Goal: Transaction & Acquisition: Purchase product/service

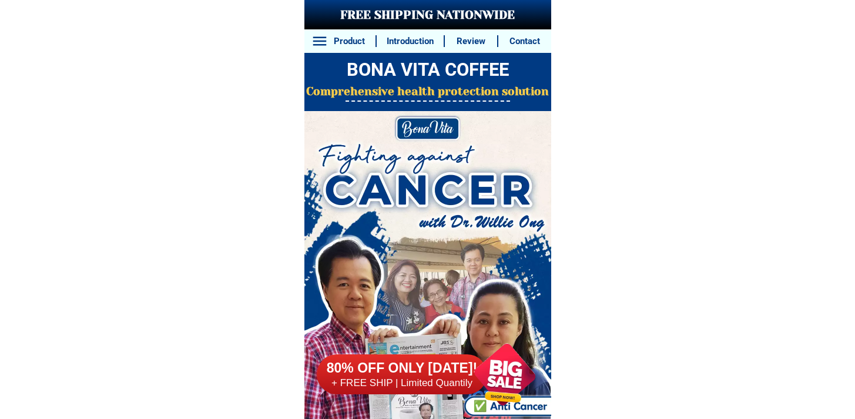
click at [401, 370] on h6 "80% OFF ONLY [DATE]!" at bounding box center [402, 369] width 170 height 18
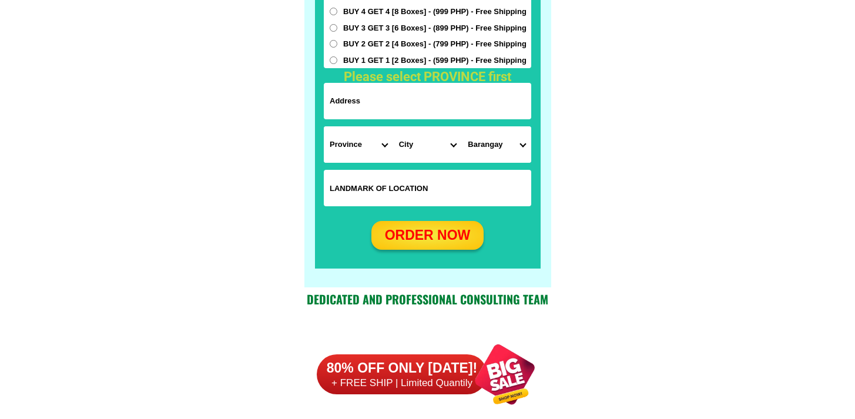
scroll to position [9257, 0]
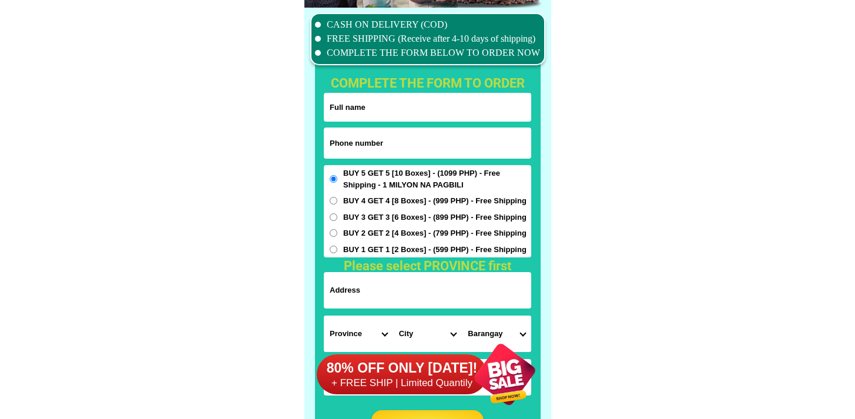
click at [395, 227] on span "BUY 2 GET 2 [4 Boxes] - (799 PHP) - Free Shipping" at bounding box center [434, 233] width 183 height 12
click at [337, 229] on input "BUY 2 GET 2 [4 Boxes] - (799 PHP) - Free Shipping" at bounding box center [334, 233] width 8 height 8
radio input "true"
click at [393, 247] on span "BUY 1 GET 1 [2 Boxes] - (599 PHP) - Free Shipping" at bounding box center [434, 250] width 183 height 12
click at [337, 247] on input "BUY 1 GET 1 [2 Boxes] - (599 PHP) - Free Shipping" at bounding box center [334, 250] width 8 height 8
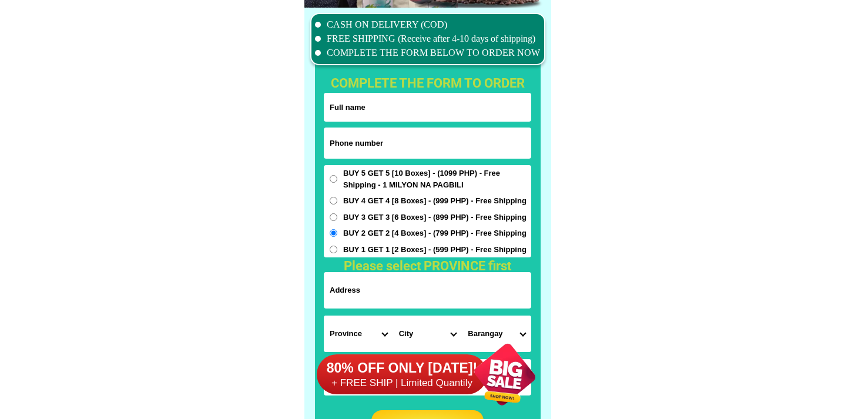
radio input "true"
click at [387, 204] on span "BUY 4 GET 4 [8 Boxes] - (999 PHP) - Free Shipping" at bounding box center [434, 201] width 183 height 12
click at [337, 204] on input "BUY 4 GET 4 [8 Boxes] - (999 PHP) - Free Shipping" at bounding box center [334, 201] width 8 height 8
radio input "true"
click at [375, 148] on input "Input phone_number" at bounding box center [427, 143] width 207 height 31
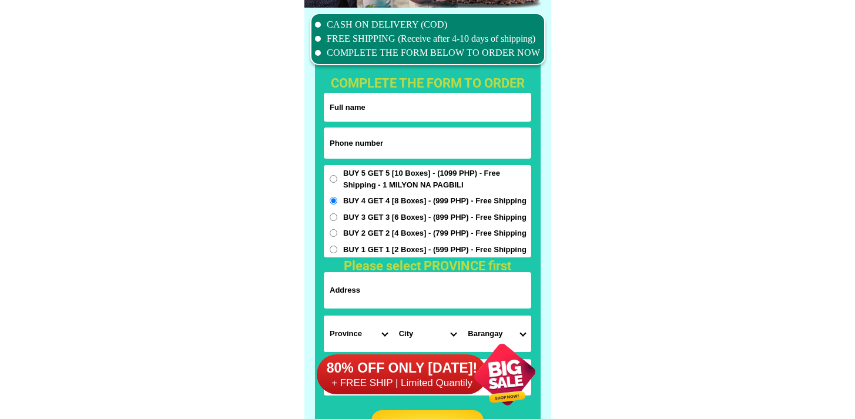
click at [375, 105] on input "Input full_name" at bounding box center [427, 107] width 207 height 29
click at [360, 97] on input "tét" at bounding box center [427, 107] width 207 height 29
type input "test"
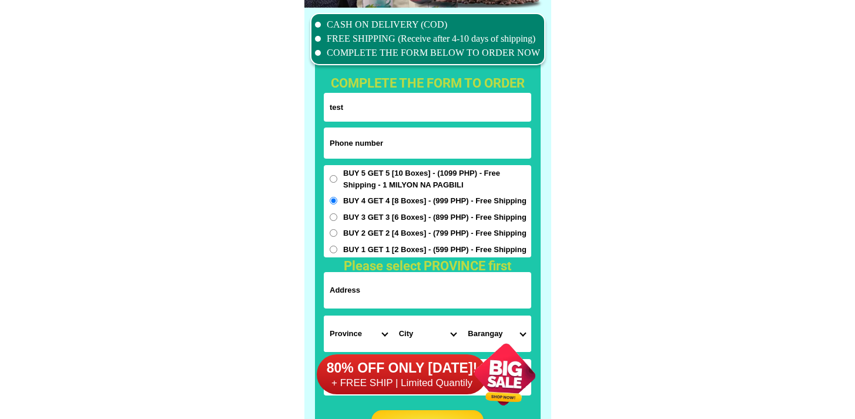
click at [350, 142] on input "Input phone_number" at bounding box center [427, 143] width 207 height 31
type input "09852752512"
click at [358, 254] on span "BUY 1 GET 1 [2 Boxes] - (599 PHP) - Free Shipping" at bounding box center [434, 250] width 183 height 12
click at [337, 253] on input "BUY 1 GET 1 [2 Boxes] - (599 PHP) - Free Shipping" at bounding box center [334, 250] width 8 height 8
radio input "true"
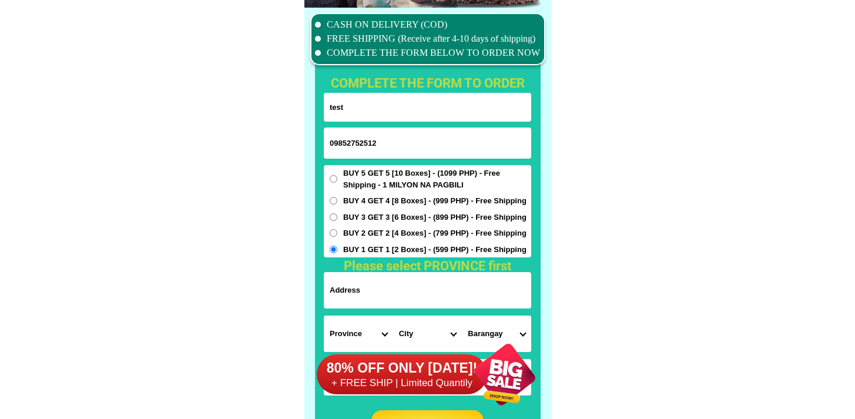
click at [361, 270] on form "test 09852752512 ORDER NOW Province [GEOGRAPHIC_DATA] [GEOGRAPHIC_DATA] [GEOGRA…" at bounding box center [427, 266] width 207 height 347
click at [364, 297] on input "Input address" at bounding box center [427, 290] width 207 height 36
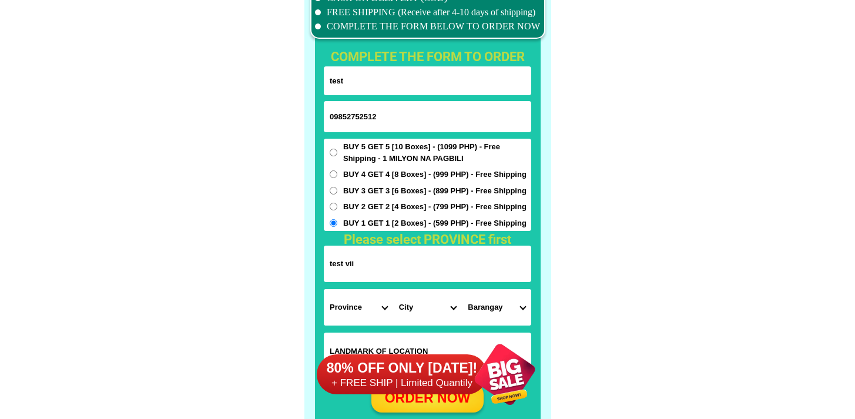
scroll to position [9320, 0]
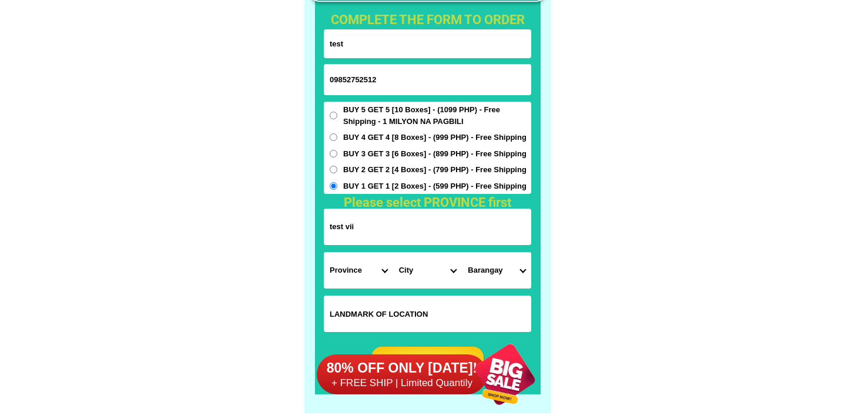
type input "test vii"
click at [353, 261] on select "Province [GEOGRAPHIC_DATA] [GEOGRAPHIC_DATA] [GEOGRAPHIC_DATA] [GEOGRAPHIC_DATA…" at bounding box center [358, 270] width 69 height 36
select select "63_581"
click at [324, 252] on select "Province [GEOGRAPHIC_DATA] [GEOGRAPHIC_DATA] [GEOGRAPHIC_DATA] [GEOGRAPHIC_DATA…" at bounding box center [358, 270] width 69 height 36
click at [440, 273] on select "City [PERSON_NAME] Kiamba Maasim Maitum Malapatan [GEOGRAPHIC_DATA]" at bounding box center [427, 270] width 69 height 36
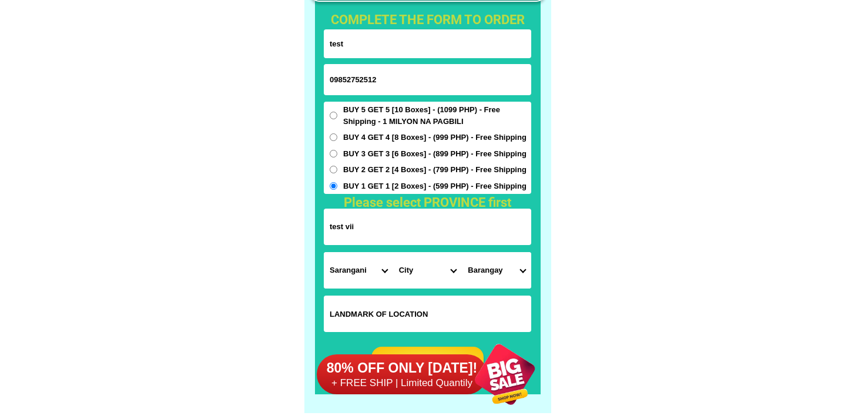
select select "63_5816363"
click at [393, 252] on select "City [PERSON_NAME] Kiamba Maasim Maitum Malapatan [GEOGRAPHIC_DATA]" at bounding box center [427, 270] width 69 height 36
click at [494, 260] on select "Barangay Baliton Batotuling Batulaki Big [PERSON_NAME] Cablalan Calabanit Calpi…" at bounding box center [496, 270] width 69 height 36
select select "63_58163636304"
click at [462, 252] on select "Barangay Baliton Batotuling Batulaki Big [PERSON_NAME] Cablalan Calabanit Calpi…" at bounding box center [496, 270] width 69 height 36
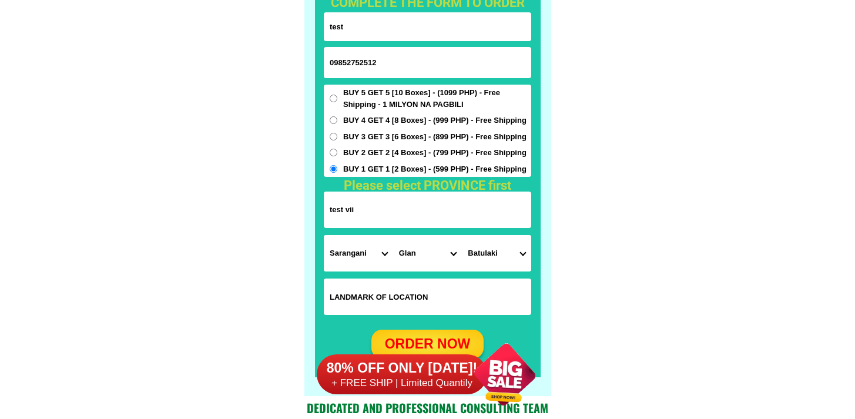
click at [409, 336] on div "80% OFF ONLY [DATE]! + FREE SHIP | Limited Quantily" at bounding box center [433, 374] width 233 height 89
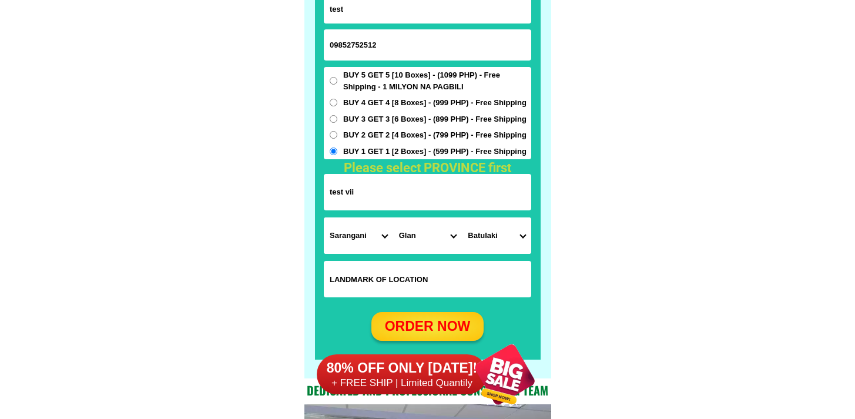
scroll to position [9437, 0]
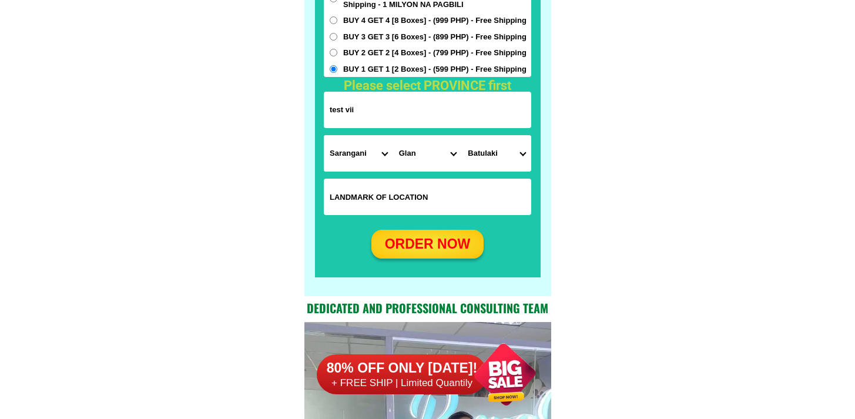
click at [414, 234] on div "ORDER NOW" at bounding box center [427, 244] width 112 height 21
radio input "true"
